Goal: Information Seeking & Learning: Learn about a topic

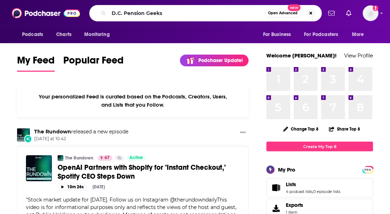
type input "D.C. Pension Geeks"
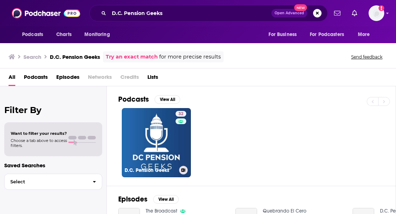
click at [161, 143] on link "32 D.C. Pension Geeks" at bounding box center [156, 142] width 69 height 69
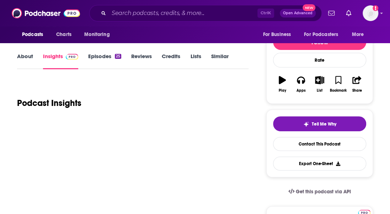
scroll to position [142, 0]
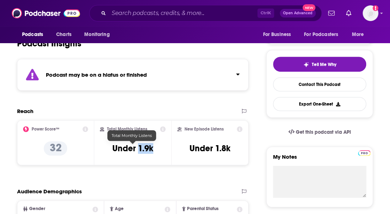
drag, startPoint x: 137, startPoint y: 147, endPoint x: 153, endPoint y: 148, distance: 15.3
click at [153, 148] on h3 "Under 1.9k" at bounding box center [132, 148] width 41 height 11
copy h3 "1.9k"
